Goal: Information Seeking & Learning: Understand process/instructions

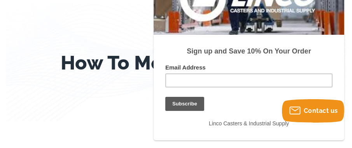
scroll to position [68, 0]
click at [136, 97] on div "How To Measure Casters" at bounding box center [176, 62] width 341 height 117
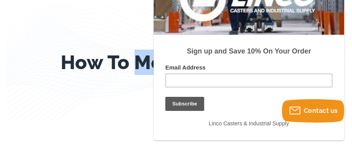
click at [136, 97] on div "How To Measure Casters" at bounding box center [176, 62] width 341 height 117
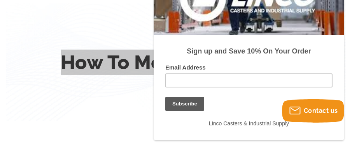
click at [328, 132] on div "Sign up and Save 10% On Your Order Email Address Subscribe Continue Linco Caste…" at bounding box center [248, 48] width 191 height 183
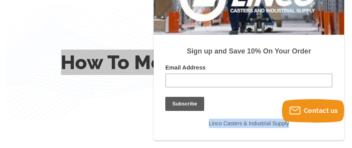
click at [328, 132] on div "Sign up and Save 10% On Your Order Email Address Subscribe Continue Linco Caste…" at bounding box center [248, 48] width 191 height 183
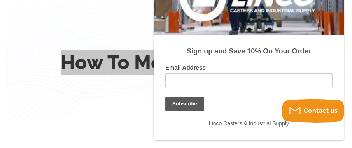
drag, startPoint x: 328, startPoint y: 132, endPoint x: 321, endPoint y: 136, distance: 8.5
click at [321, 136] on div "Sign up and Save 10% On Your Order Email Address Subscribe Continue Linco Caste…" at bounding box center [248, 48] width 191 height 183
click at [311, 74] on input "Email Address" at bounding box center [248, 81] width 167 height 14
drag, startPoint x: 311, startPoint y: 74, endPoint x: 307, endPoint y: 78, distance: 5.8
click at [307, 77] on input "Email Address" at bounding box center [248, 81] width 167 height 14
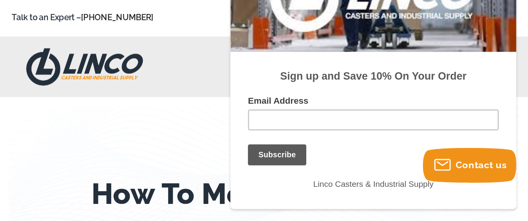
scroll to position [0, 0]
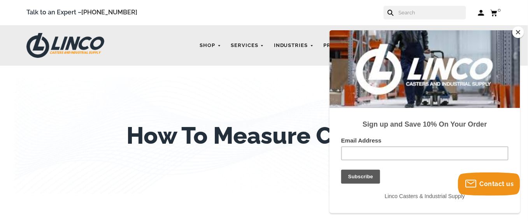
click at [352, 31] on button "Close" at bounding box center [519, 32] width 12 height 12
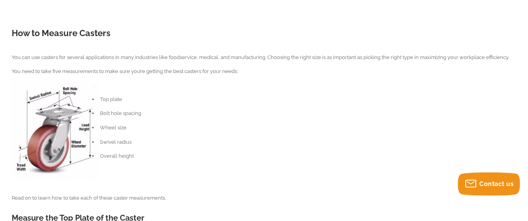
scroll to position [208, 0]
